Goal: Information Seeking & Learning: Check status

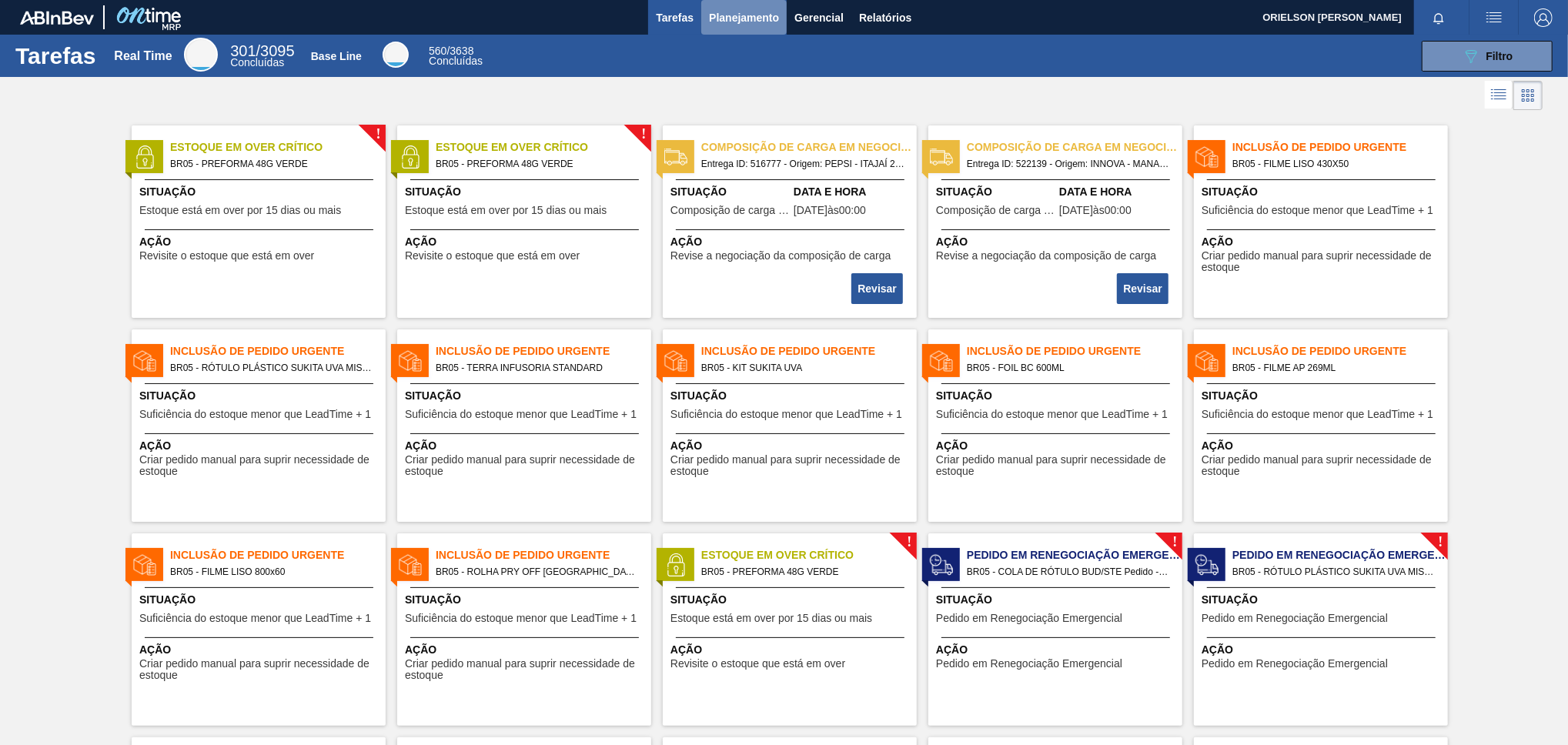
click at [758, 29] on button "Planejamento" at bounding box center [744, 17] width 86 height 35
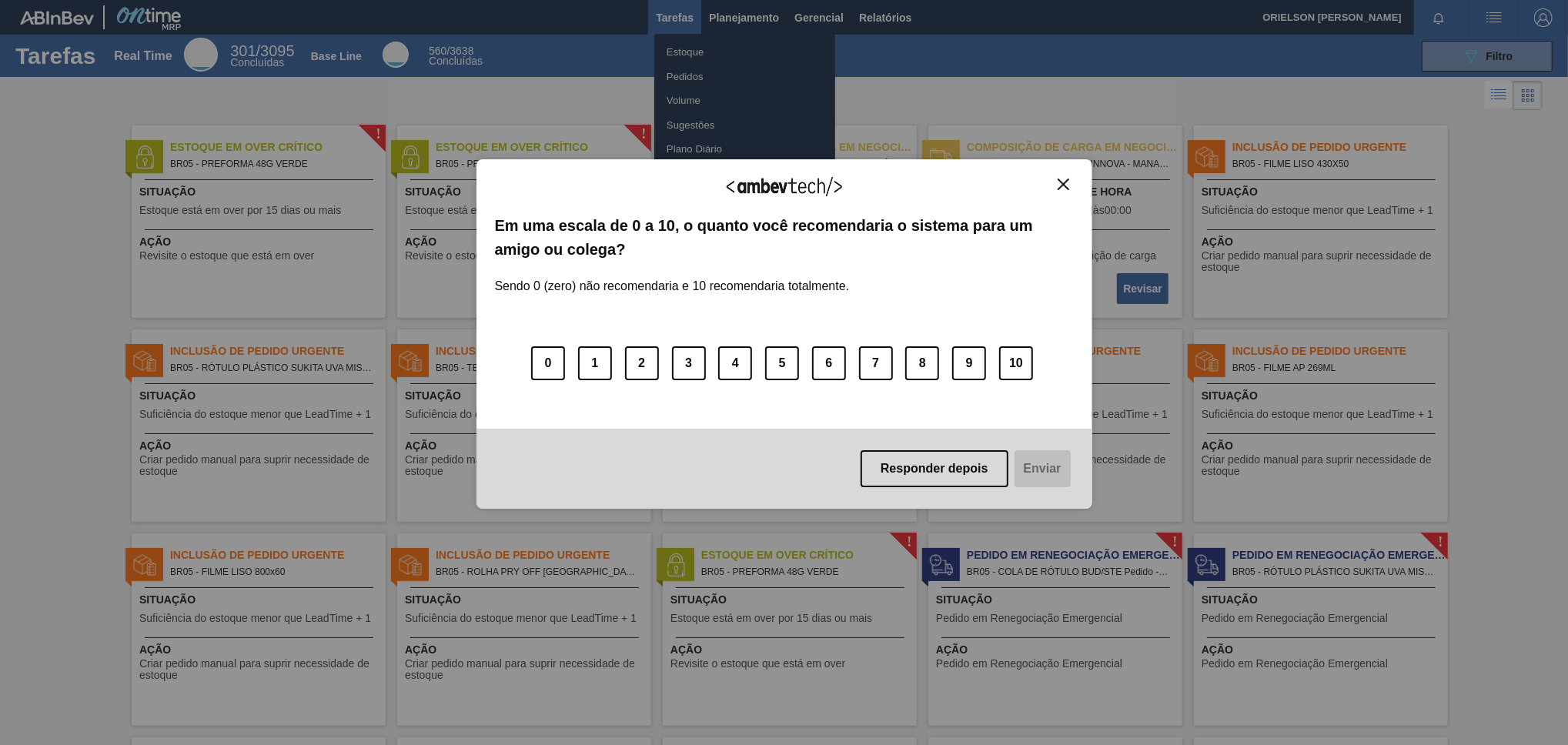
click at [726, 42] on div "Agradecemos seu feedback! Em uma escala de 0 a 10, o quanto você recomendaria o…" at bounding box center [784, 334] width 616 height 702
click at [896, 471] on button "Responder depois" at bounding box center [934, 469] width 148 height 37
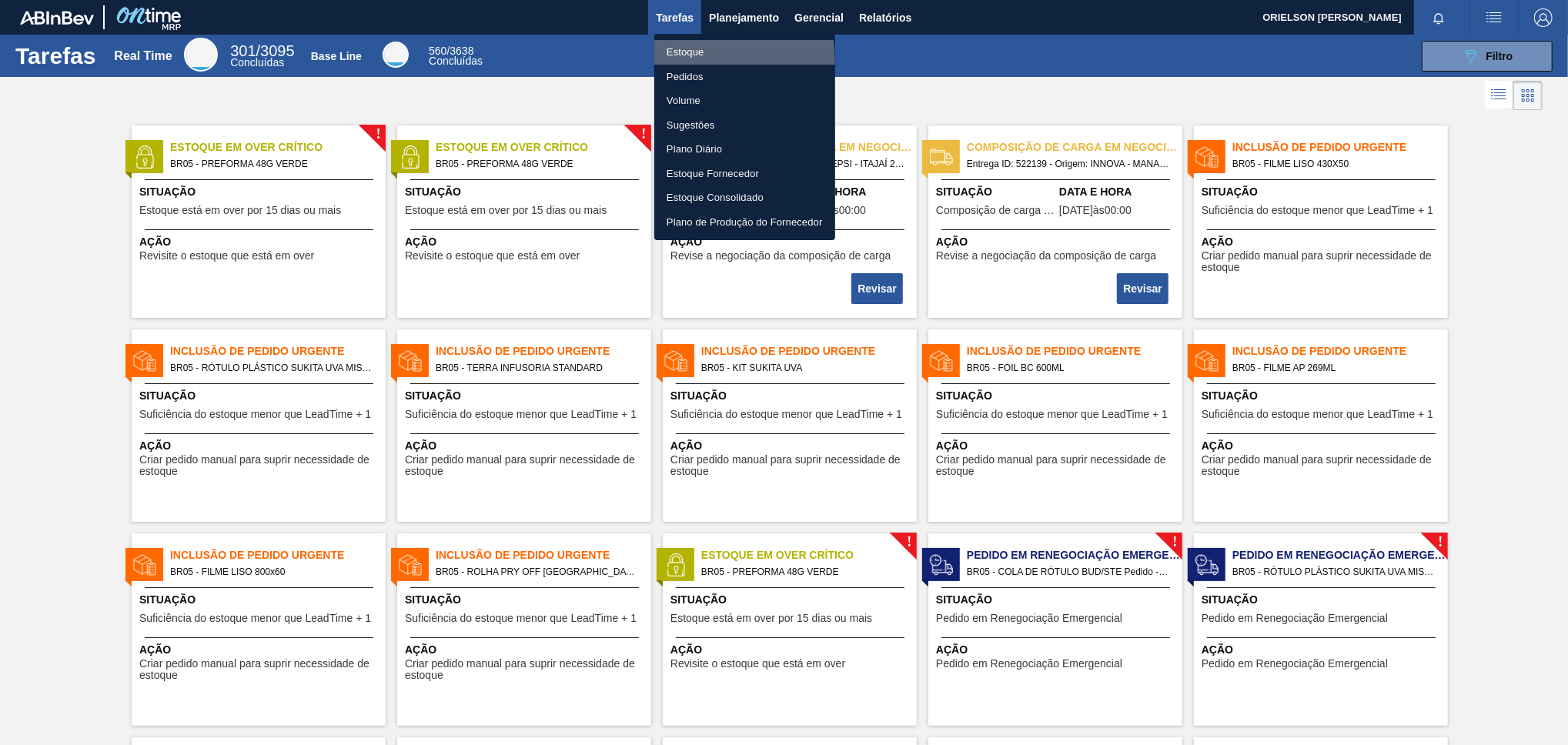
click at [671, 62] on li "Estoque" at bounding box center [745, 52] width 181 height 24
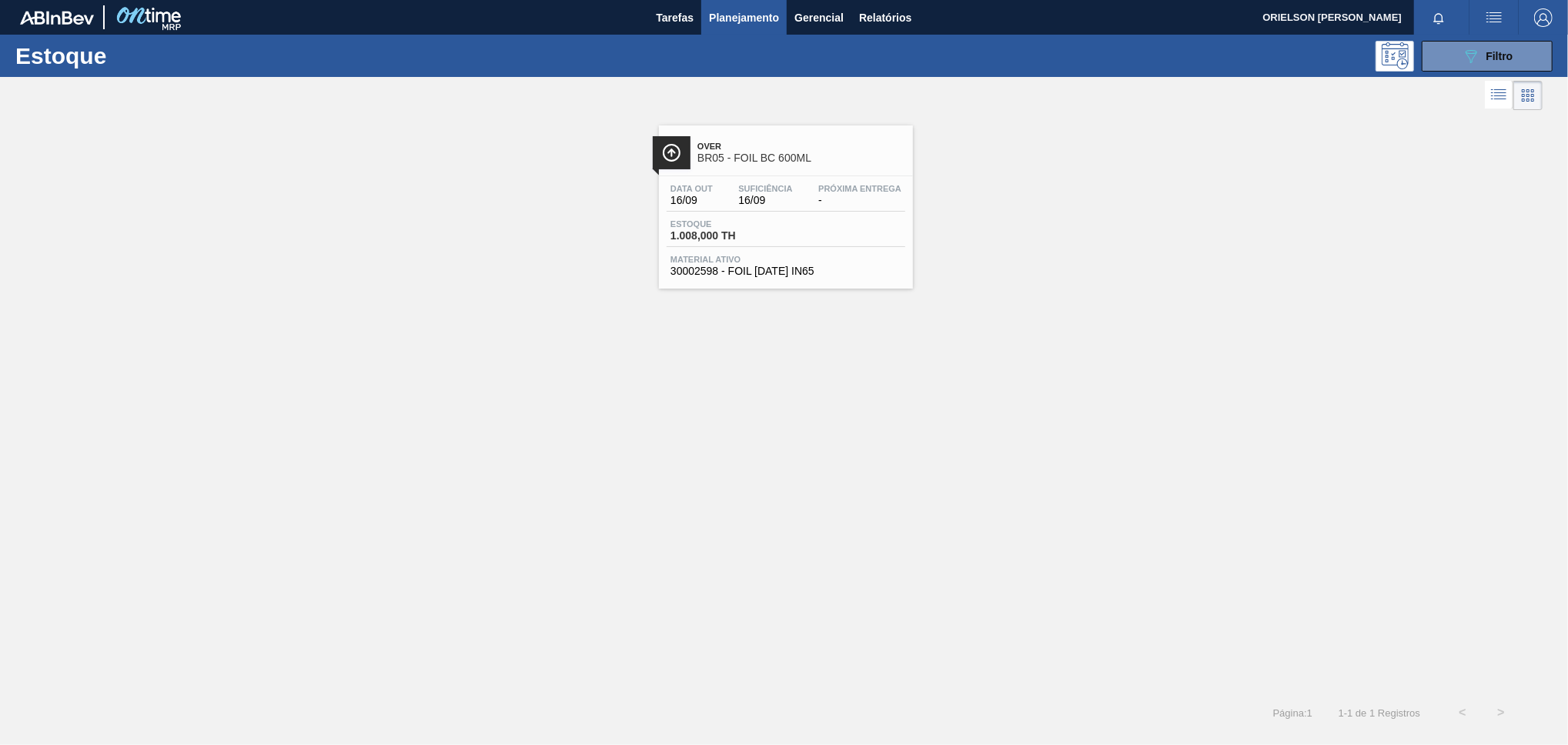
click at [740, 217] on div "Data out 16/09 Suficiência 16/09 Próxima Entrega - [GEOGRAPHIC_DATA] 1.008,000 …" at bounding box center [785, 228] width 254 height 105
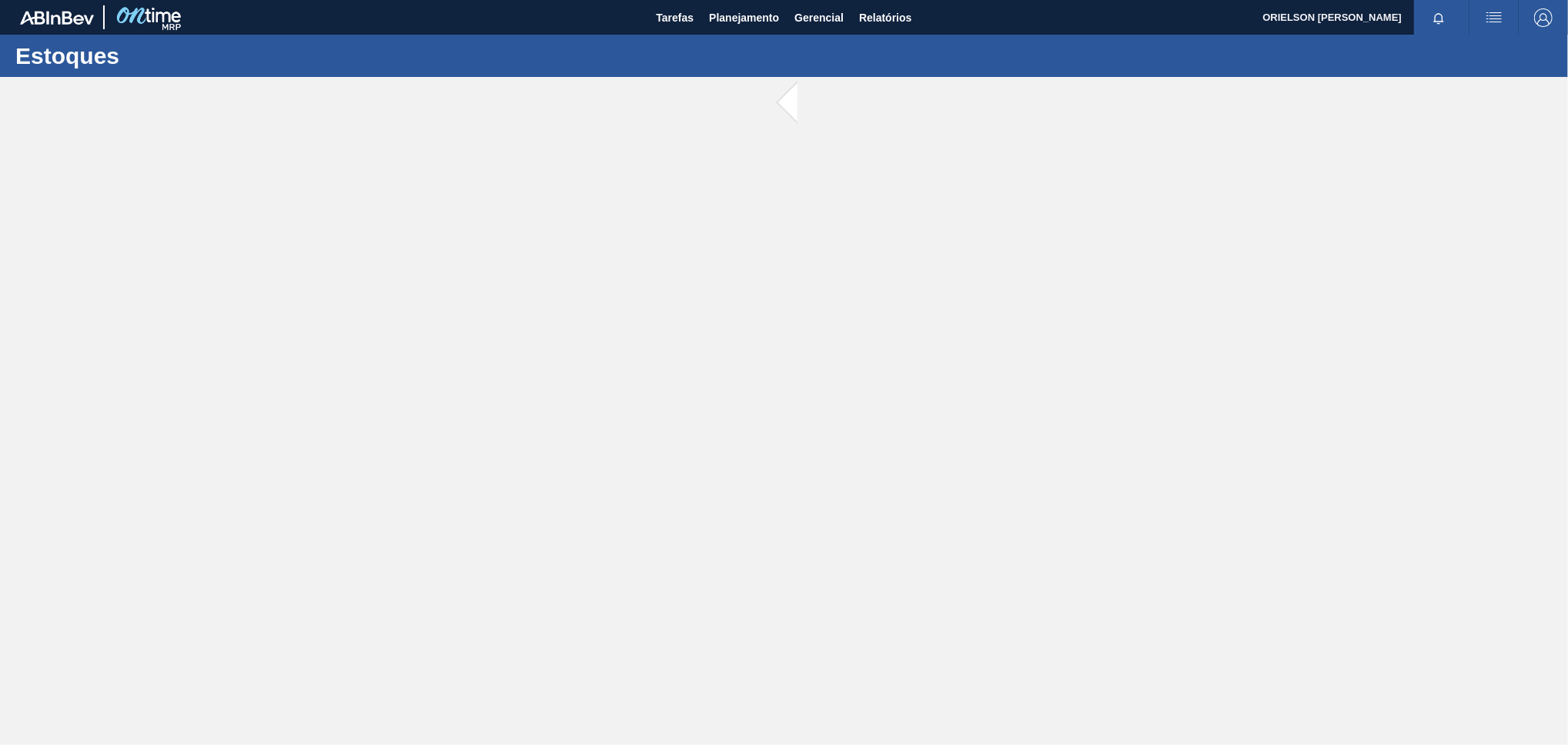
click at [738, 214] on main "Tarefas Planejamento Gerencial Relatórios ORIELSON [PERSON_NAME] todas como lid…" at bounding box center [784, 372] width 1568 height 745
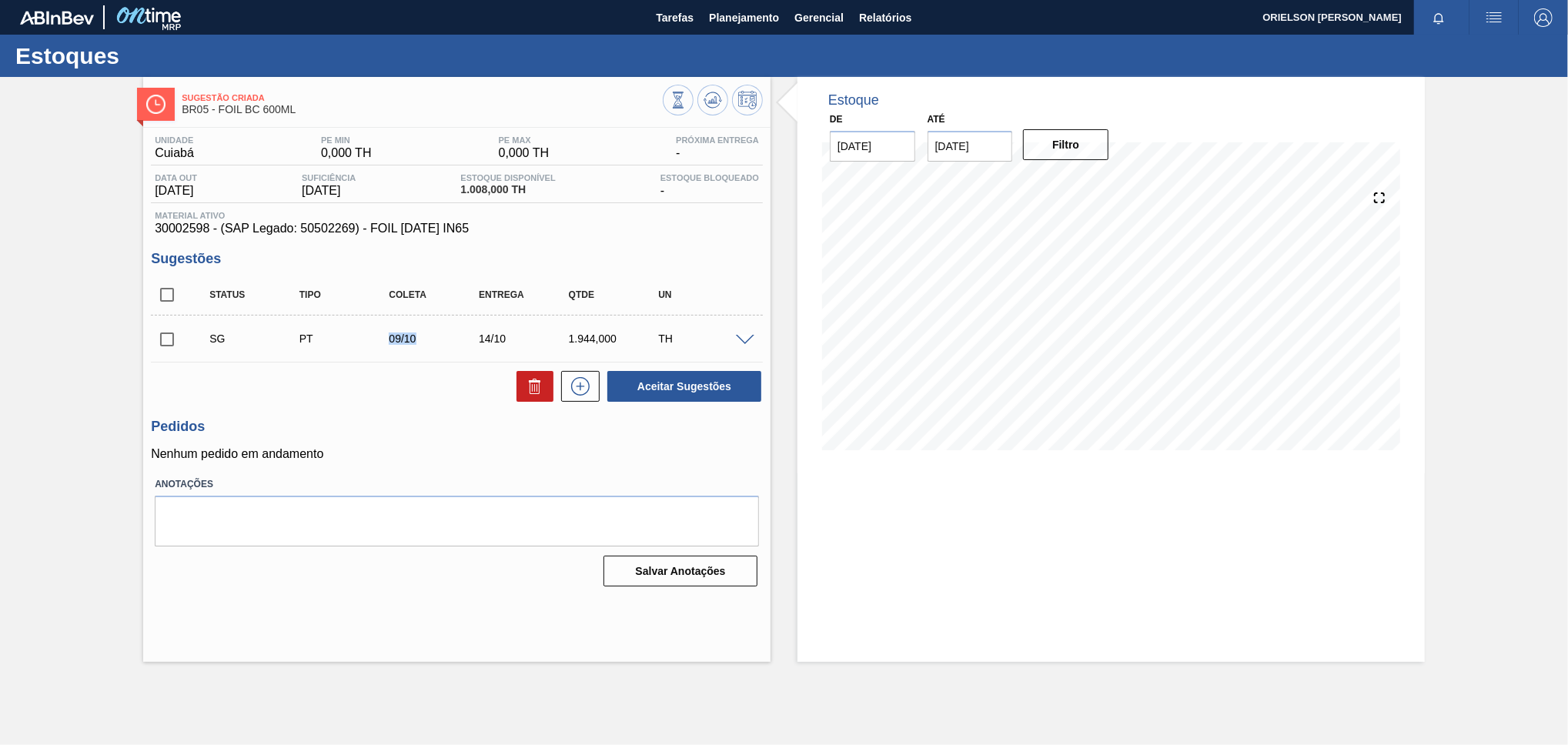
drag, startPoint x: 420, startPoint y: 343, endPoint x: 387, endPoint y: 340, distance: 33.1
click at [387, 340] on div "09/10" at bounding box center [435, 339] width 101 height 12
copy div "09/10"
click at [739, 97] on icon at bounding box center [747, 100] width 18 height 18
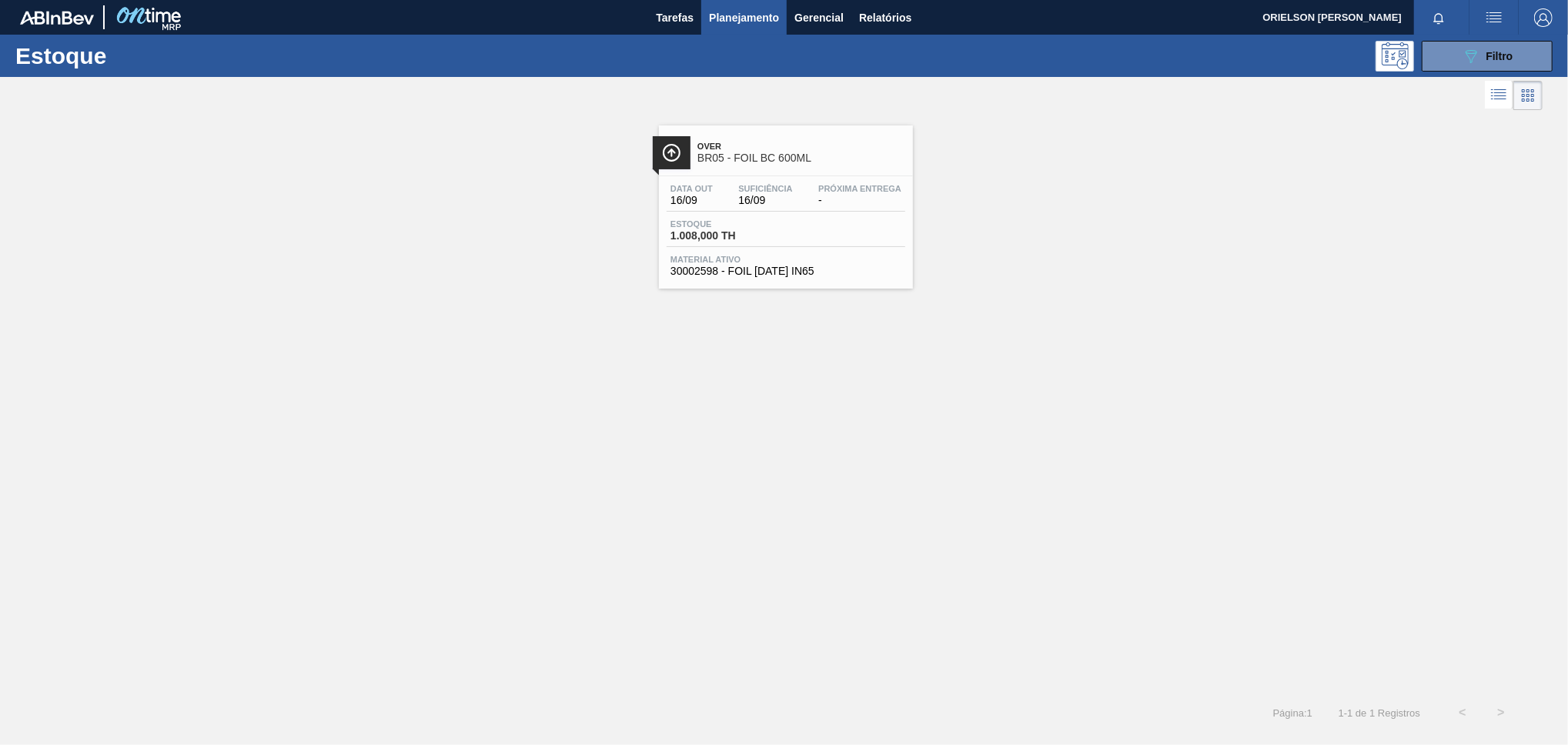
click at [754, 190] on span "Suficiência" at bounding box center [765, 188] width 54 height 10
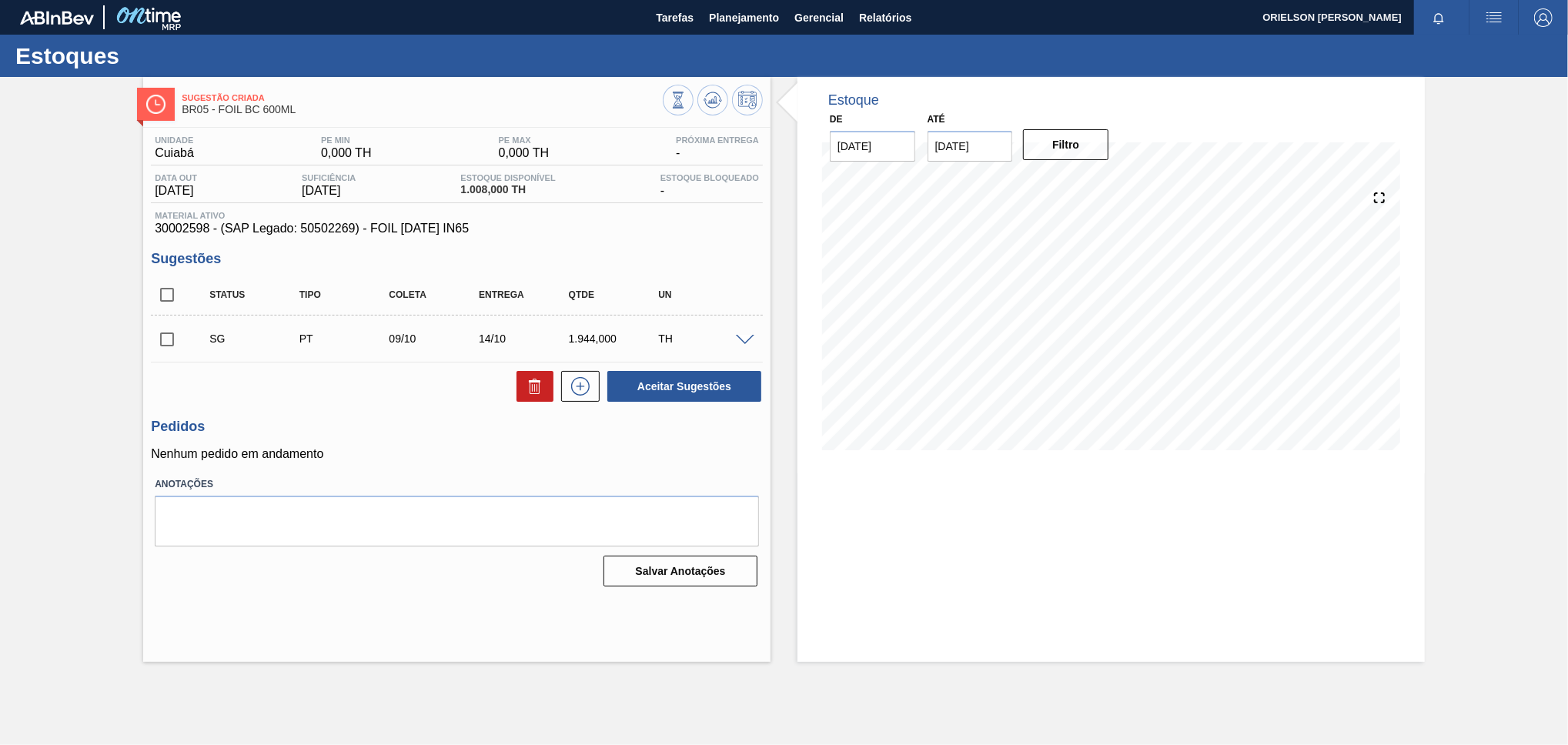
click at [724, 331] on div "SG PT 09/10 14/10 1.944,000 TH" at bounding box center [469, 339] width 539 height 31
click at [736, 335] on span at bounding box center [745, 340] width 18 height 11
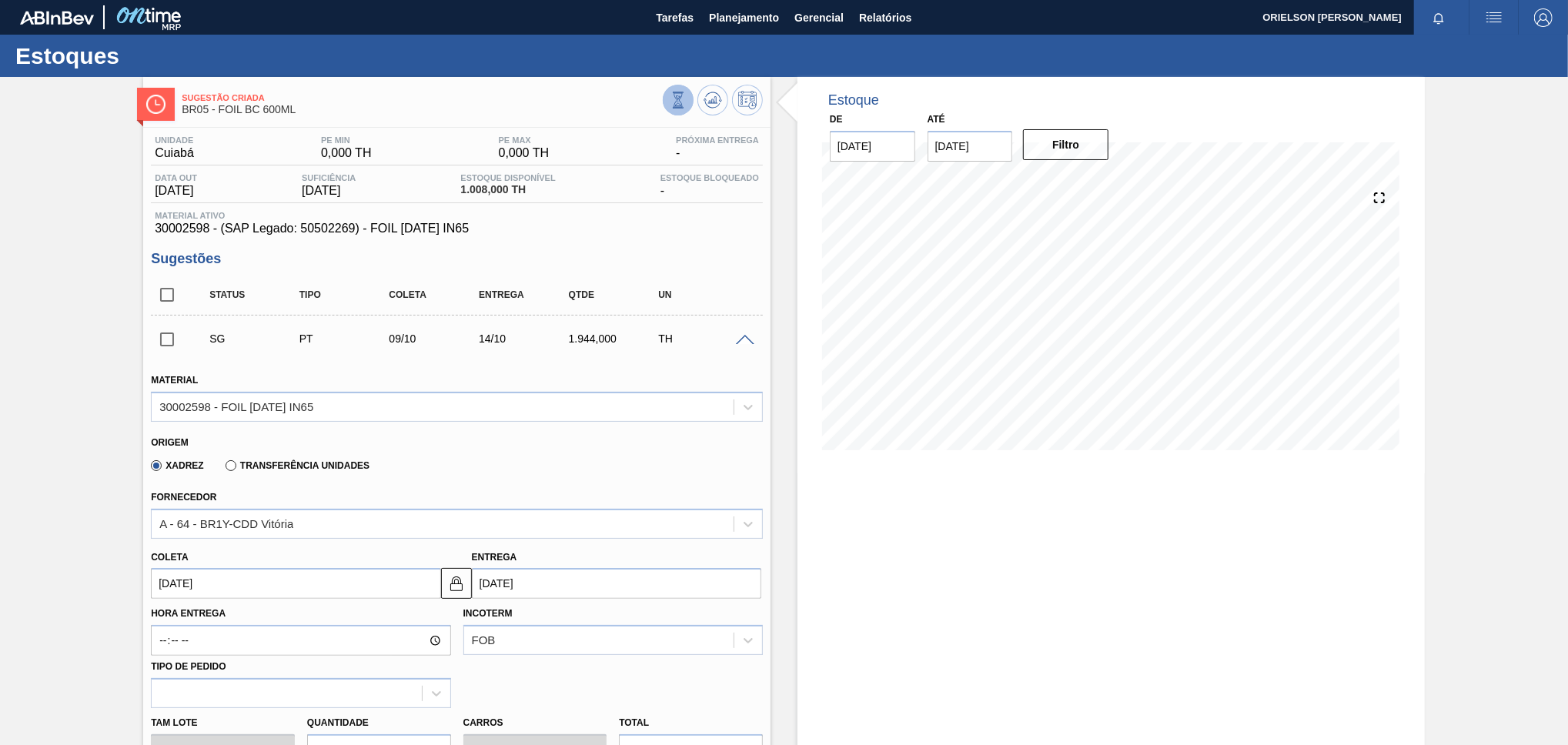
click at [676, 106] on icon at bounding box center [678, 105] width 6 height 3
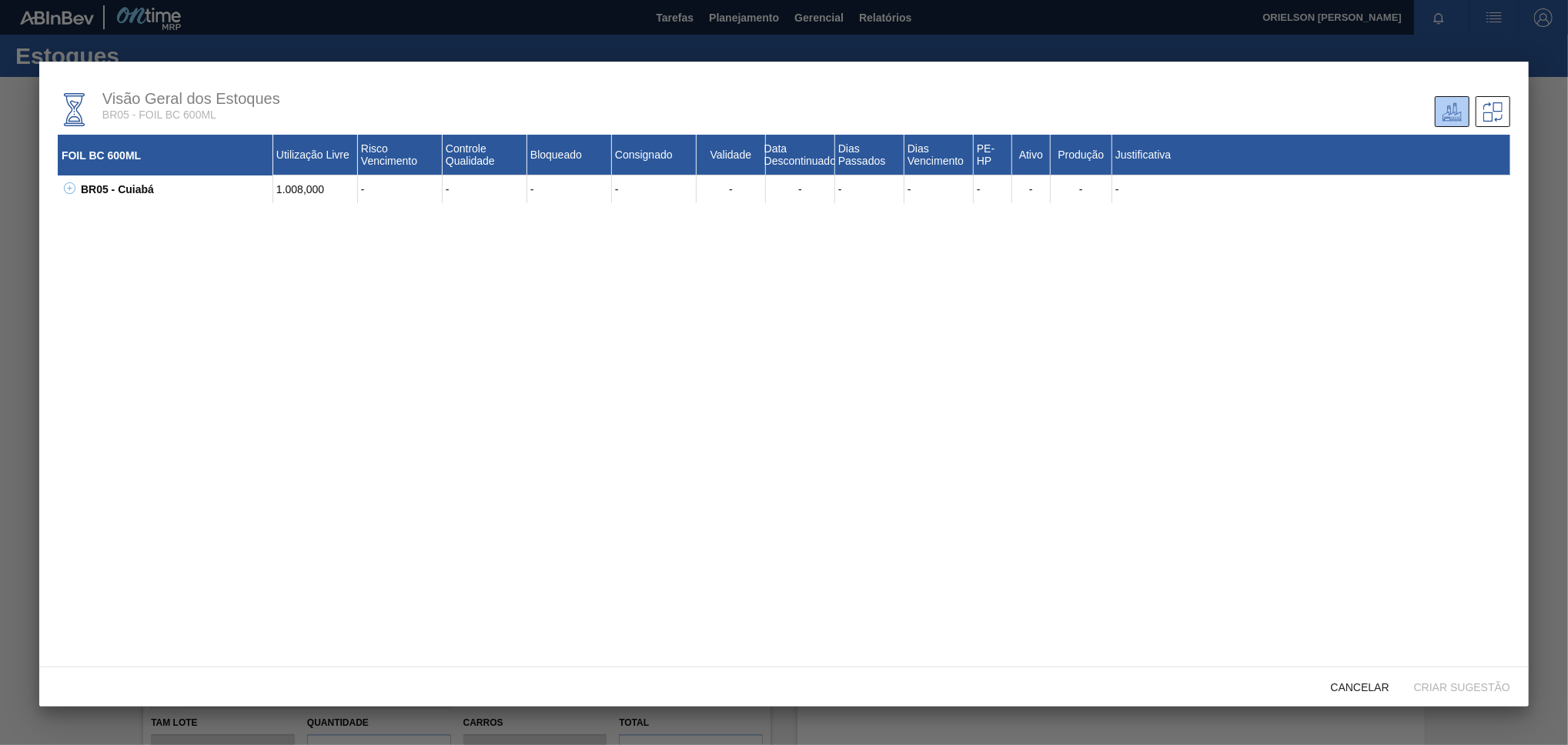
click at [78, 189] on div "BR05 - Cuiabá" at bounding box center [175, 190] width 196 height 28
click at [68, 191] on icon at bounding box center [69, 188] width 11 height 11
click at [86, 217] on icon at bounding box center [88, 215] width 11 height 11
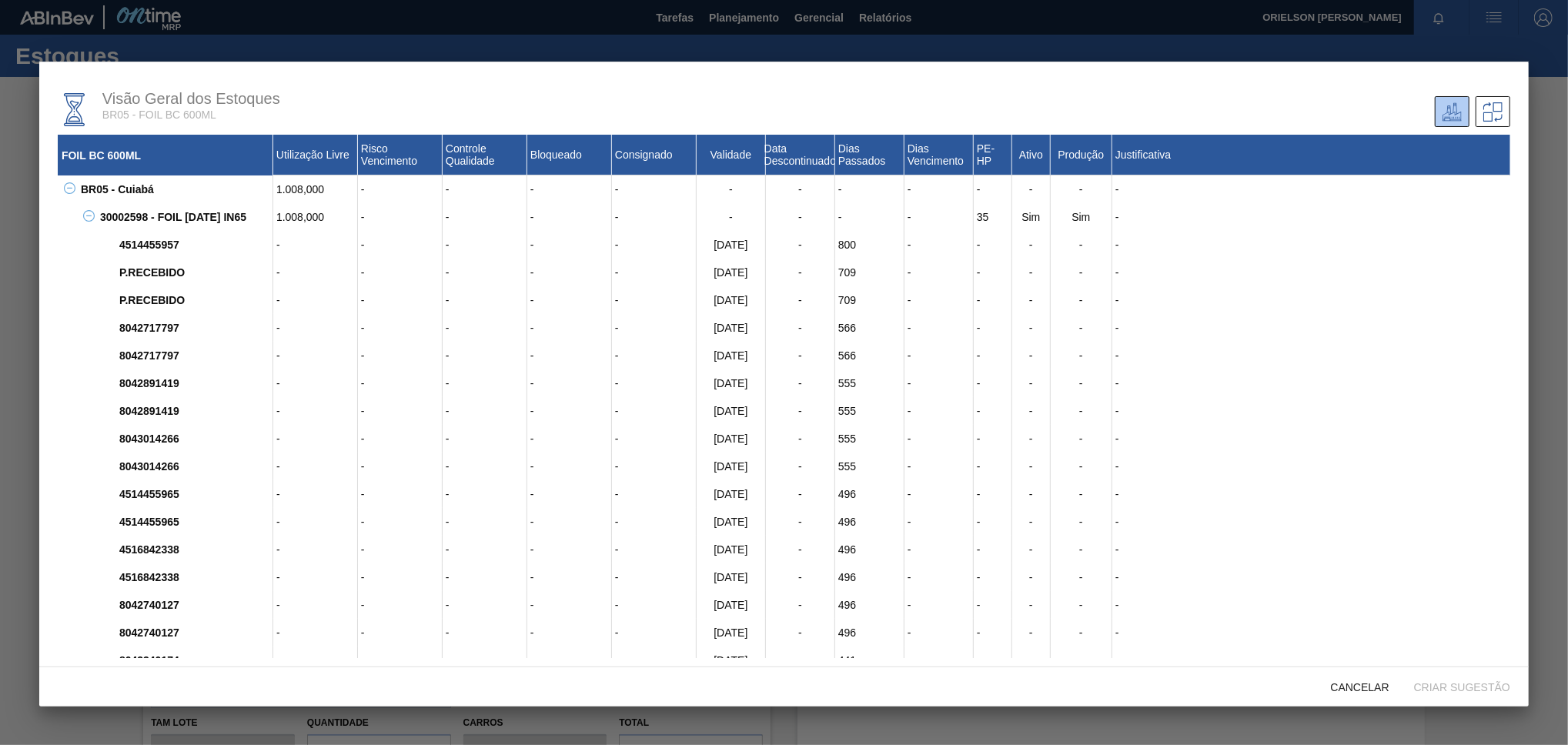
click at [88, 217] on icon at bounding box center [88, 215] width 11 height 11
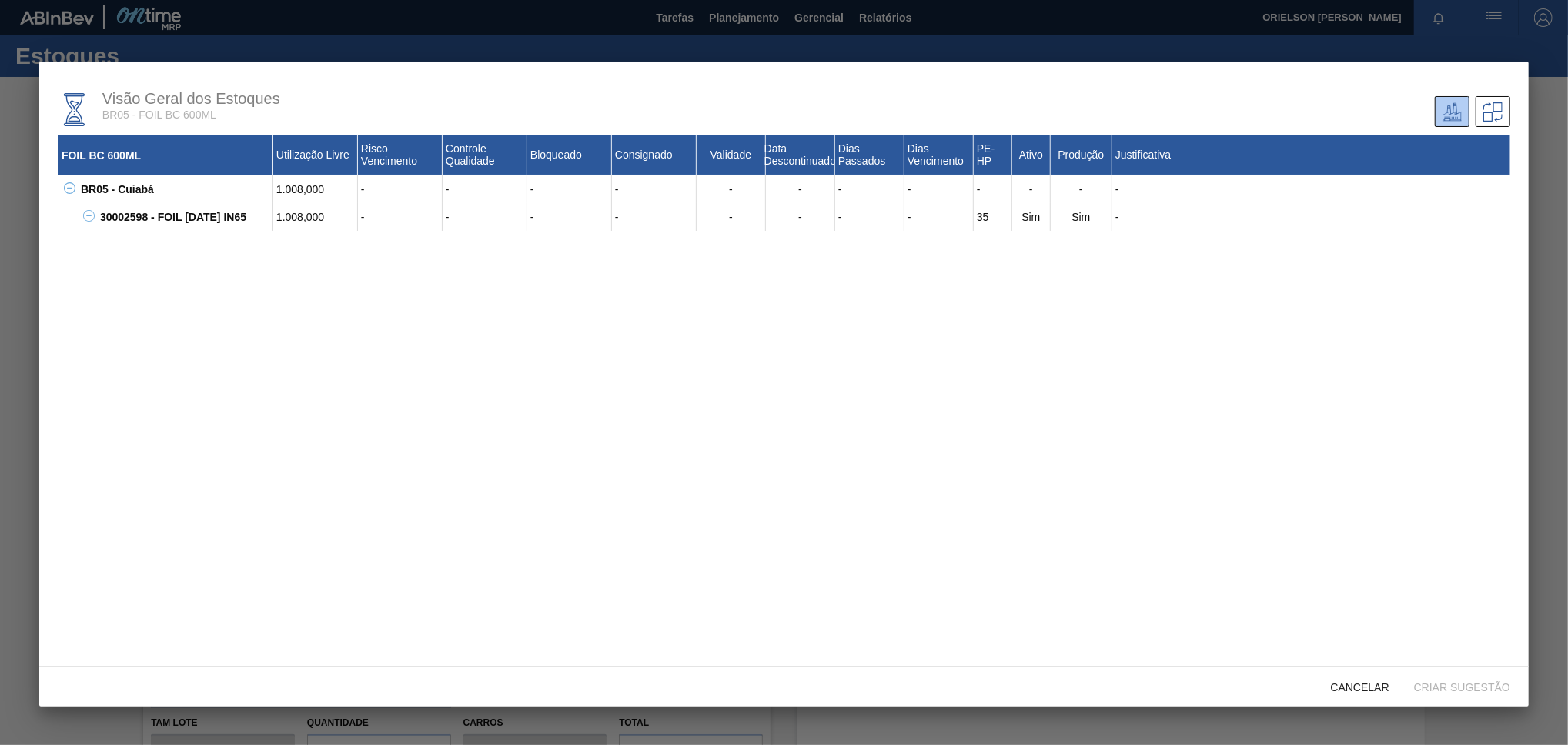
click at [96, 214] on div "30002598 - FOIL [DATE] IN65" at bounding box center [185, 217] width 177 height 28
click at [92, 217] on icon at bounding box center [88, 215] width 11 height 11
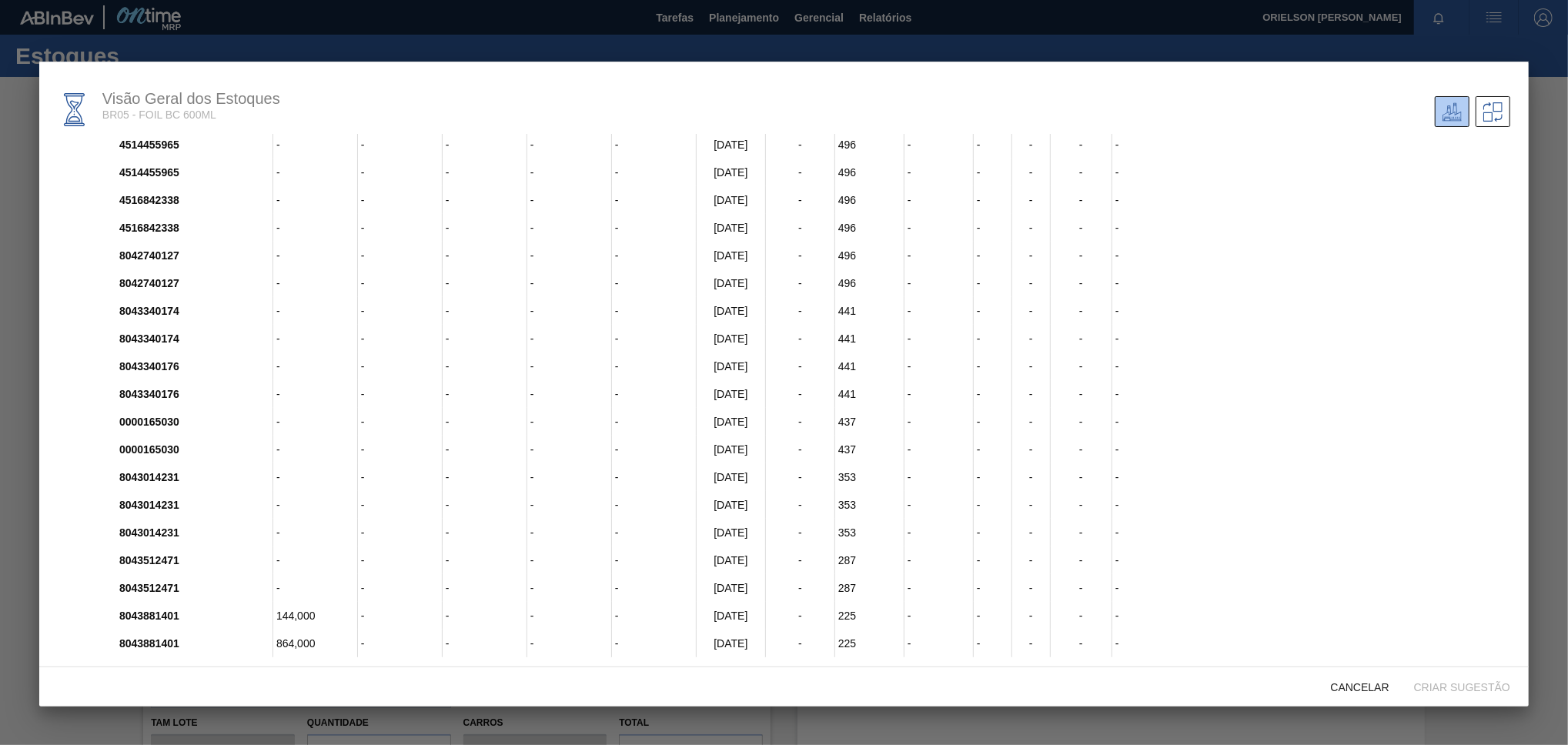
scroll to position [10, 0]
